Goal: Task Accomplishment & Management: Manage account settings

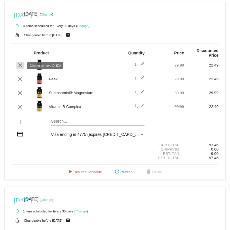
click at [18, 65] on mat-icon "clear" at bounding box center [20, 65] width 7 height 7
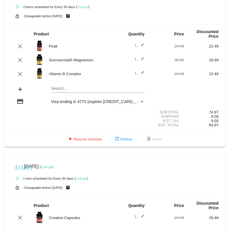
scroll to position [29, 0]
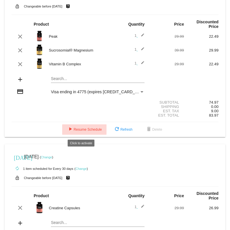
click at [79, 130] on span "play_arrow Resume Schedule" at bounding box center [84, 130] width 35 height 4
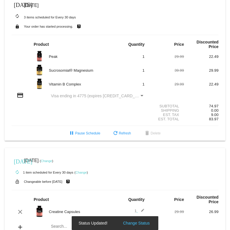
scroll to position [0, 0]
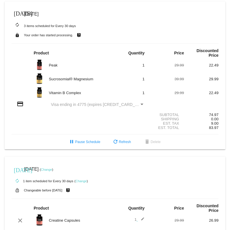
click at [39, 15] on span "[DATE]" at bounding box center [31, 14] width 14 height 5
click at [18, 12] on mat-icon "[DATE]" at bounding box center [17, 13] width 7 height 7
click at [34, 11] on div "[DATE] [DATE]" at bounding box center [115, 14] width 207 height 12
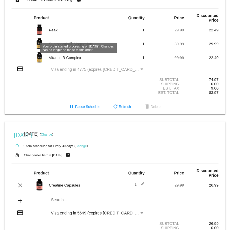
scroll to position [72, 0]
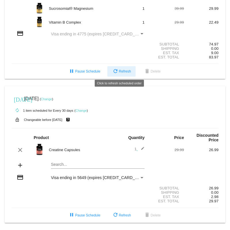
click at [125, 69] on span "refresh Refresh" at bounding box center [121, 71] width 19 height 4
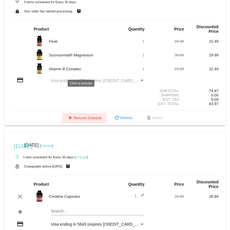
scroll to position [0, 0]
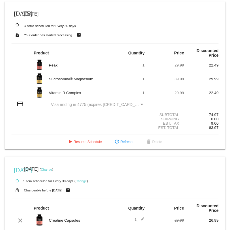
click at [36, 13] on span "[DATE]" at bounding box center [31, 14] width 14 height 5
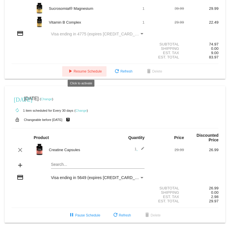
click at [78, 70] on span "play_arrow Resume Schedule" at bounding box center [84, 71] width 35 height 4
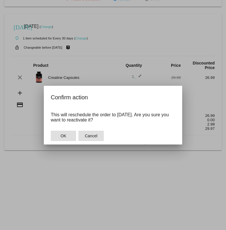
click at [87, 136] on span "Cancel" at bounding box center [91, 136] width 13 height 5
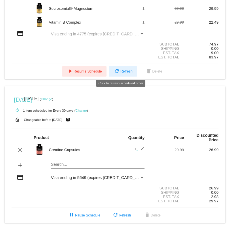
click at [131, 68] on button "refresh Refresh" at bounding box center [123, 71] width 28 height 10
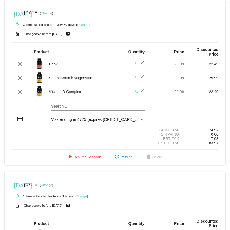
scroll to position [0, 0]
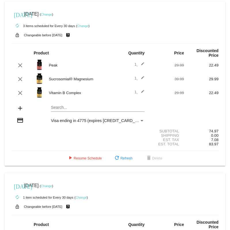
click at [52, 16] on link "Change" at bounding box center [46, 14] width 11 height 3
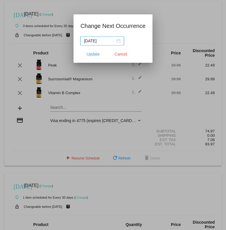
click at [119, 40] on div "[DATE]" at bounding box center [102, 41] width 37 height 6
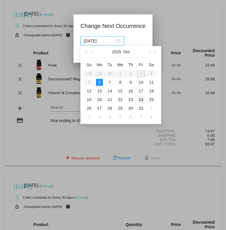
click at [140, 100] on div "24" at bounding box center [141, 99] width 7 height 7
type input "[DATE]"
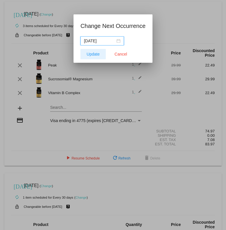
click at [95, 53] on span "Update" at bounding box center [93, 54] width 13 height 5
